Goal: Task Accomplishment & Management: Use online tool/utility

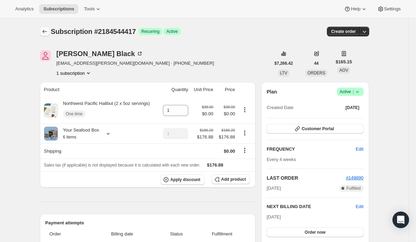
click at [42, 32] on icon "Subscriptions" at bounding box center [44, 31] width 7 height 7
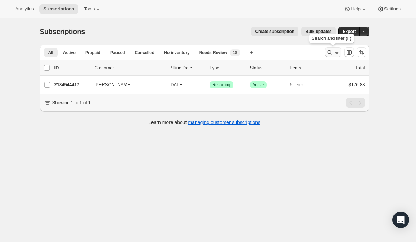
click at [332, 53] on icon "Search and filter results" at bounding box center [329, 52] width 7 height 7
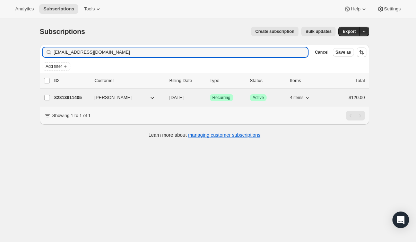
type input "[EMAIL_ADDRESS][DOMAIN_NAME]"
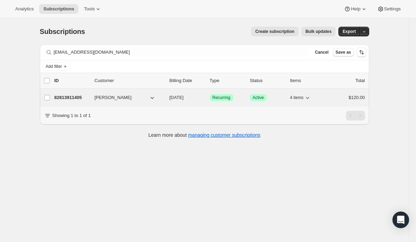
click at [230, 99] on span "Recurring" at bounding box center [221, 98] width 18 height 6
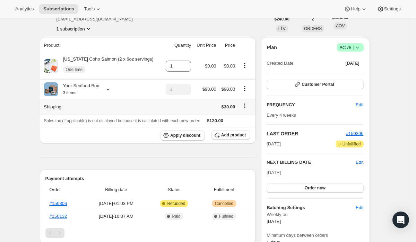
scroll to position [46, 0]
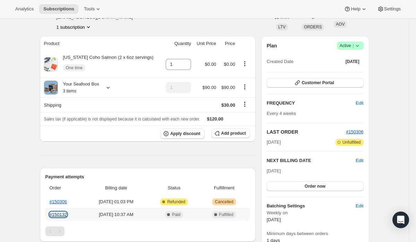
click at [60, 216] on link "#150132" at bounding box center [59, 214] width 18 height 5
click at [182, 65] on icon at bounding box center [185, 66] width 7 height 7
type input "0"
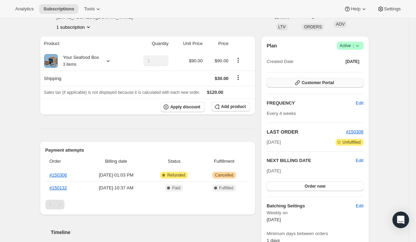
click at [288, 82] on button "Customer Portal" at bounding box center [314, 83] width 97 height 10
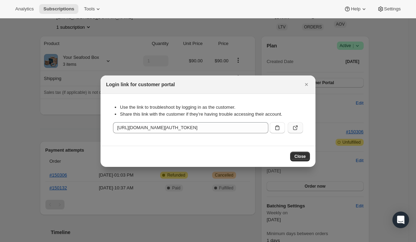
click at [293, 124] on button ":r238:" at bounding box center [295, 127] width 15 height 11
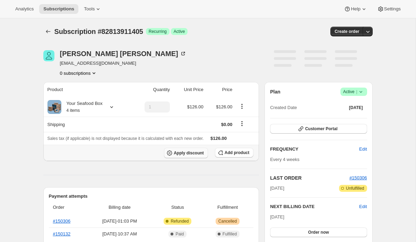
click at [186, 150] on button "Apply discount" at bounding box center [186, 153] width 44 height 10
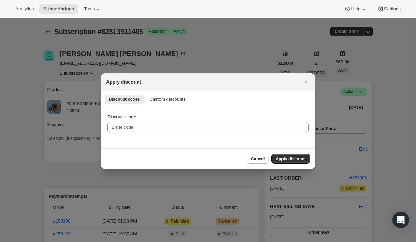
click at [169, 104] on div "Discount codes Custom discounts More views Discount codes Custom discounts More…" at bounding box center [207, 98] width 215 height 15
click at [170, 99] on span "Custom discounts" at bounding box center [167, 100] width 36 height 6
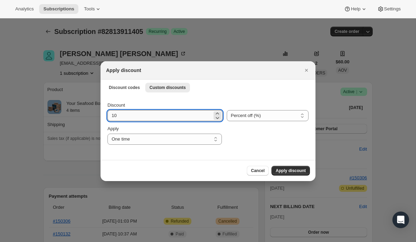
click at [153, 117] on input "10" at bounding box center [159, 115] width 105 height 11
type input "1"
type input "50"
click at [274, 171] on button "Apply discount" at bounding box center [290, 171] width 38 height 10
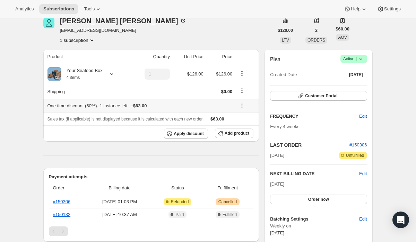
scroll to position [40, 0]
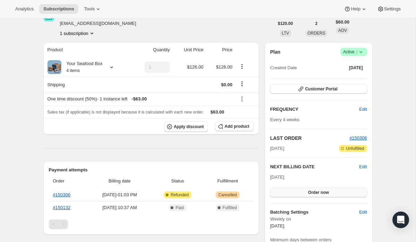
click at [309, 193] on span "Order now" at bounding box center [318, 193] width 21 height 6
click at [309, 193] on span "Click to confirm" at bounding box center [318, 193] width 32 height 6
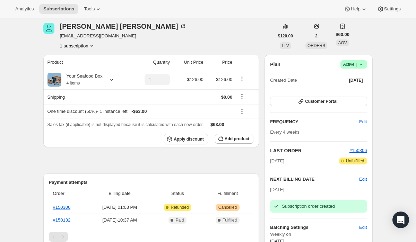
scroll to position [0, 0]
